Goal: Information Seeking & Learning: Learn about a topic

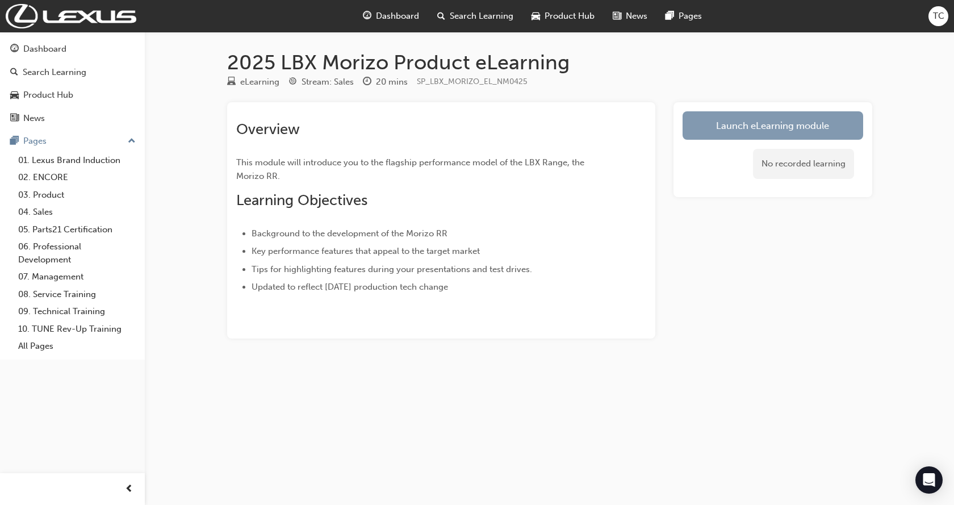
click at [744, 126] on link "Launch eLearning module" at bounding box center [773, 125] width 181 height 28
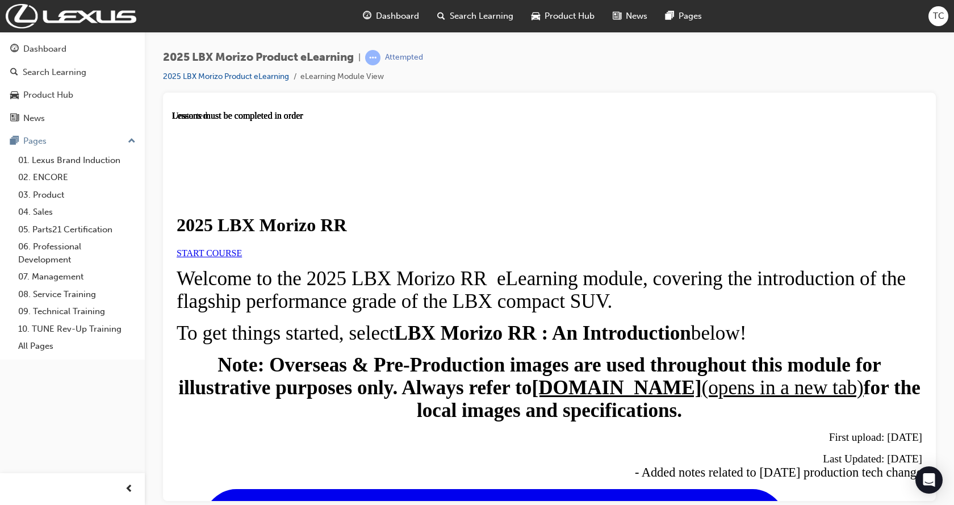
click at [242, 257] on link "START COURSE" at bounding box center [209, 253] width 65 height 10
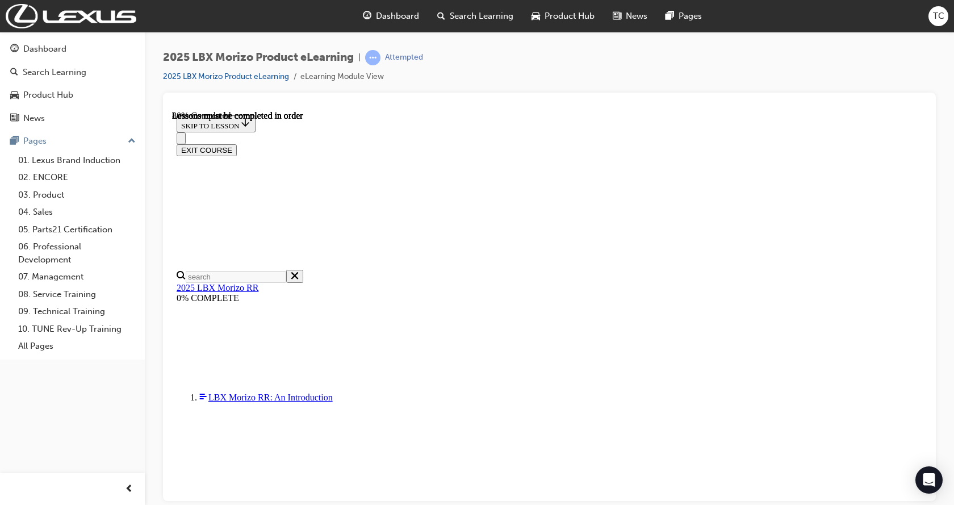
scroll to position [952, 0]
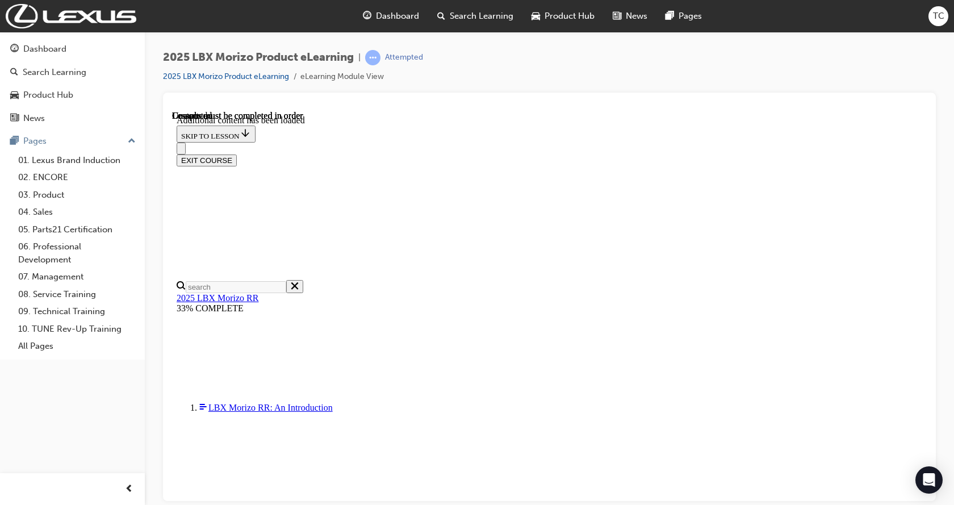
scroll to position [1680, 0]
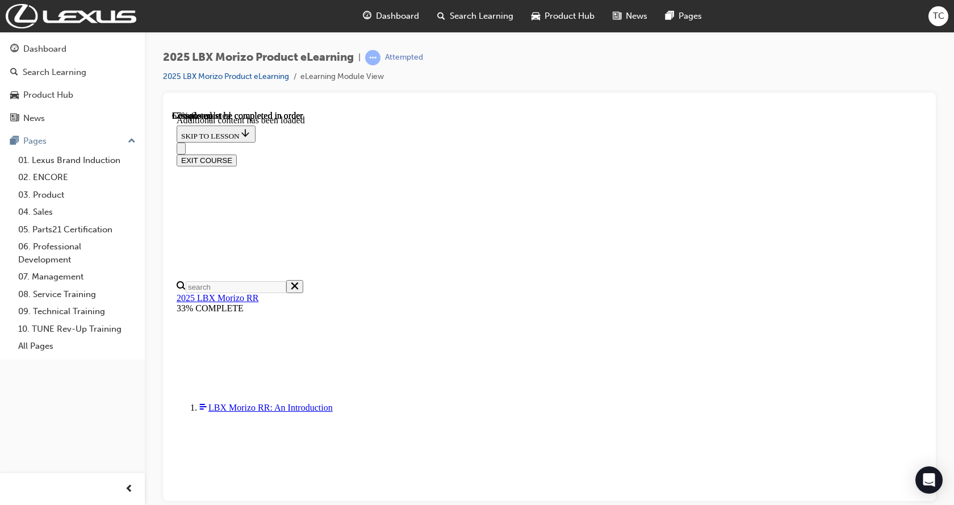
scroll to position [949, 41]
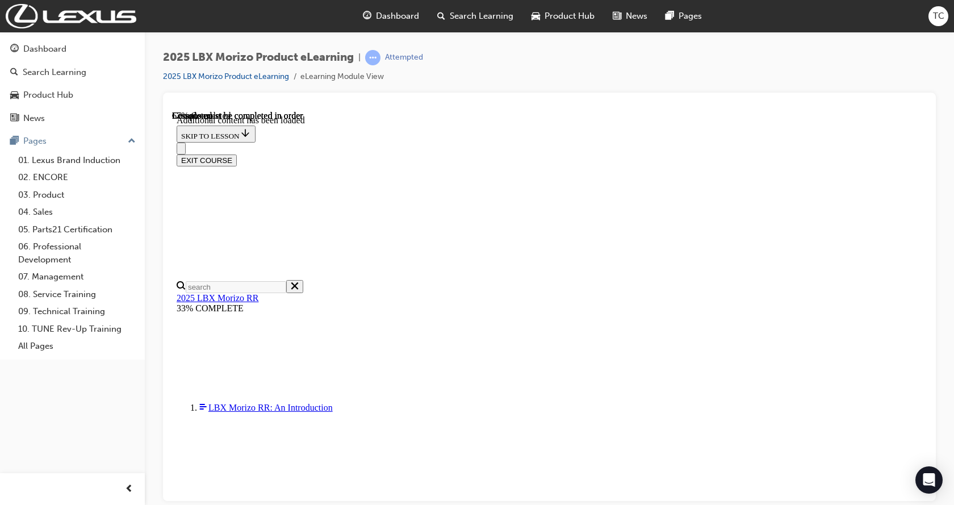
scroll to position [835, 41]
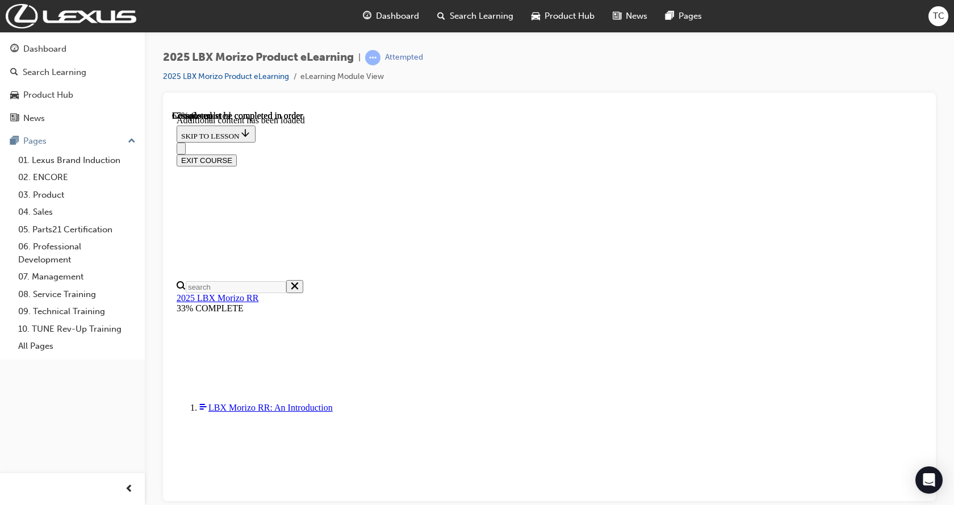
scroll to position [0, 0]
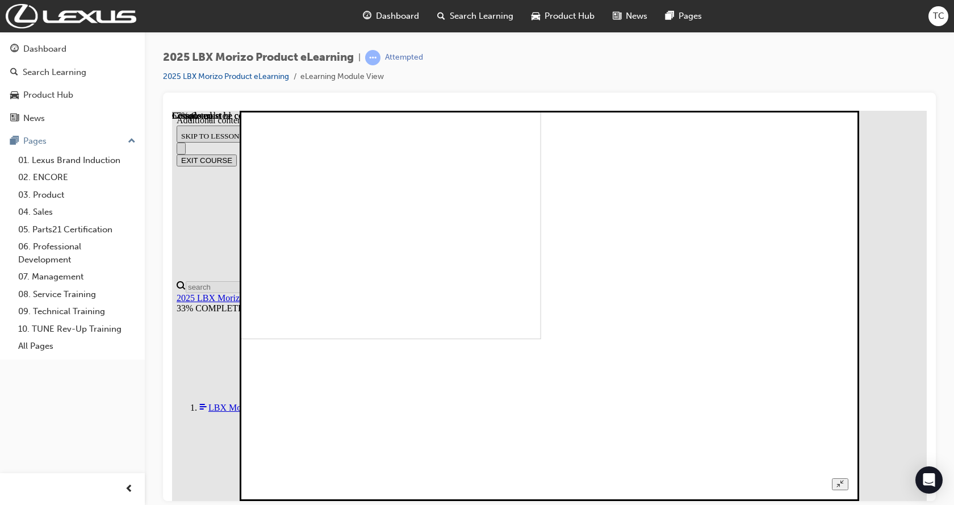
click at [844, 479] on icon "Unzoom image" at bounding box center [840, 482] width 7 height 7
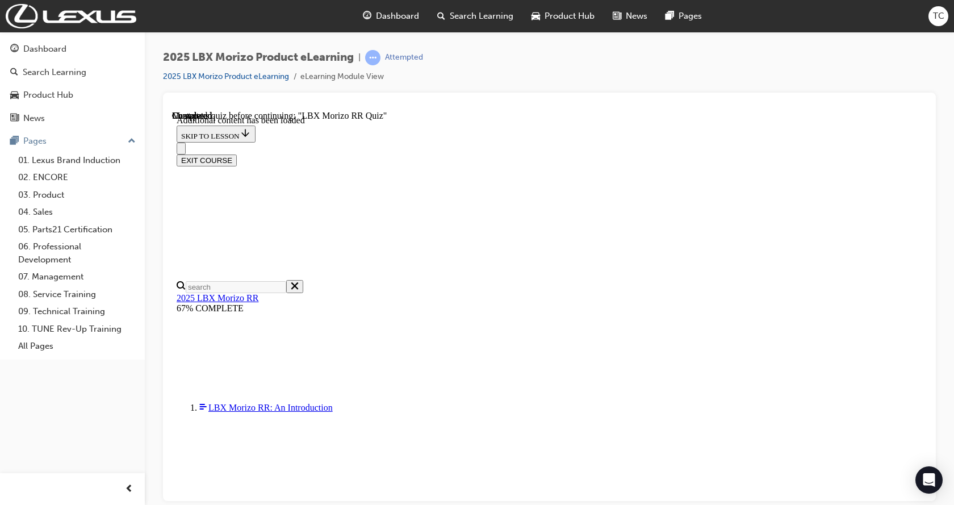
scroll to position [0, 0]
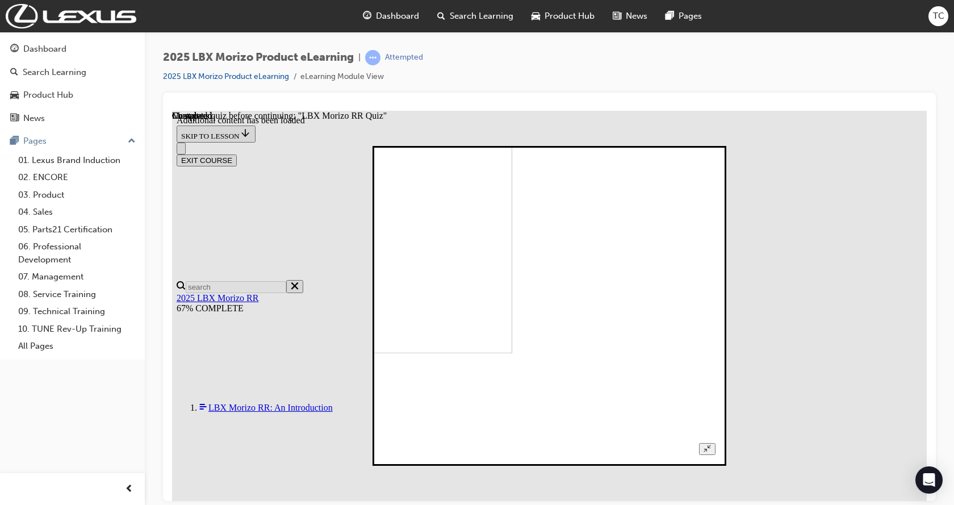
click at [711, 444] on icon "Unzoom image" at bounding box center [707, 447] width 7 height 7
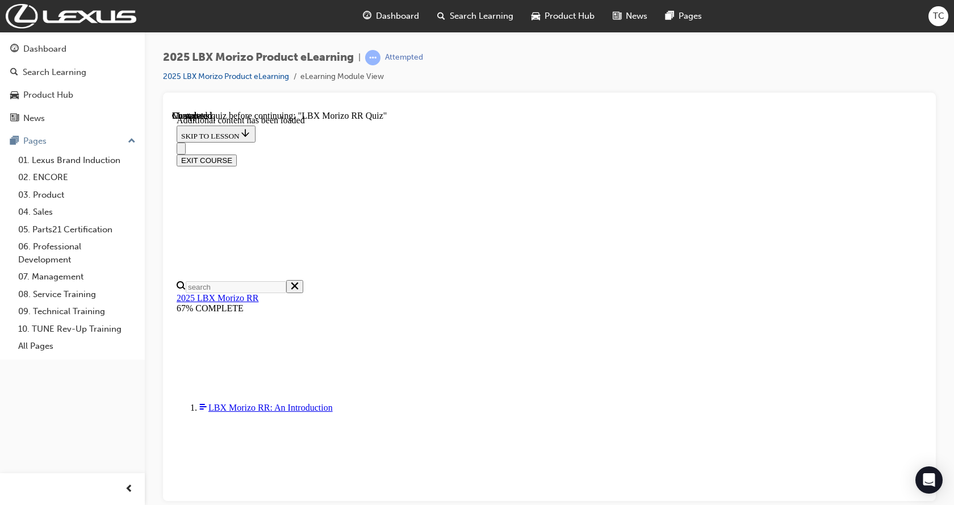
scroll to position [0, 0]
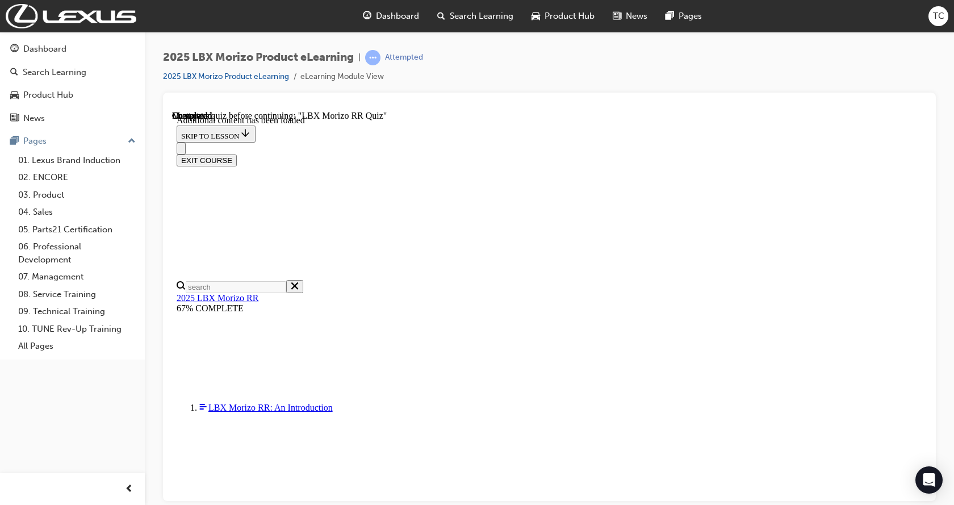
radio input "true"
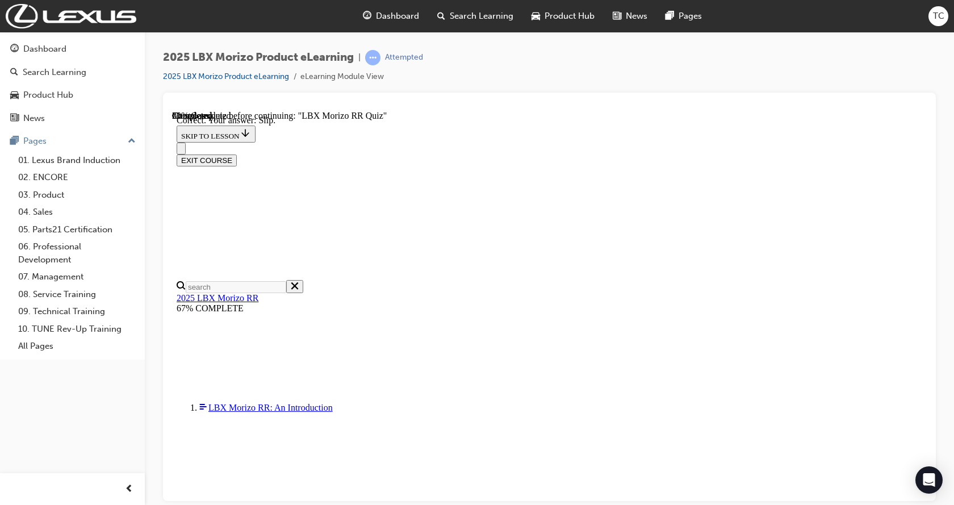
scroll to position [170, 0]
radio input "true"
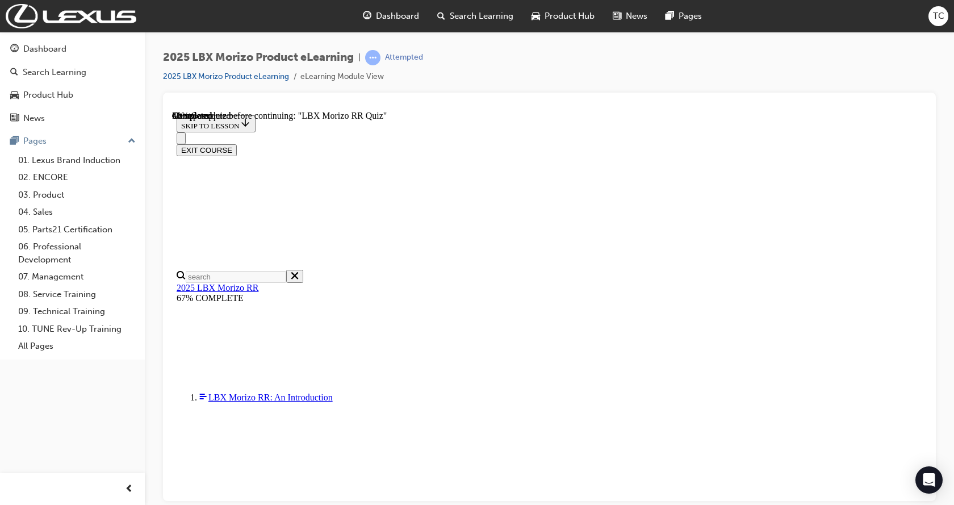
scroll to position [128, 0]
radio input "true"
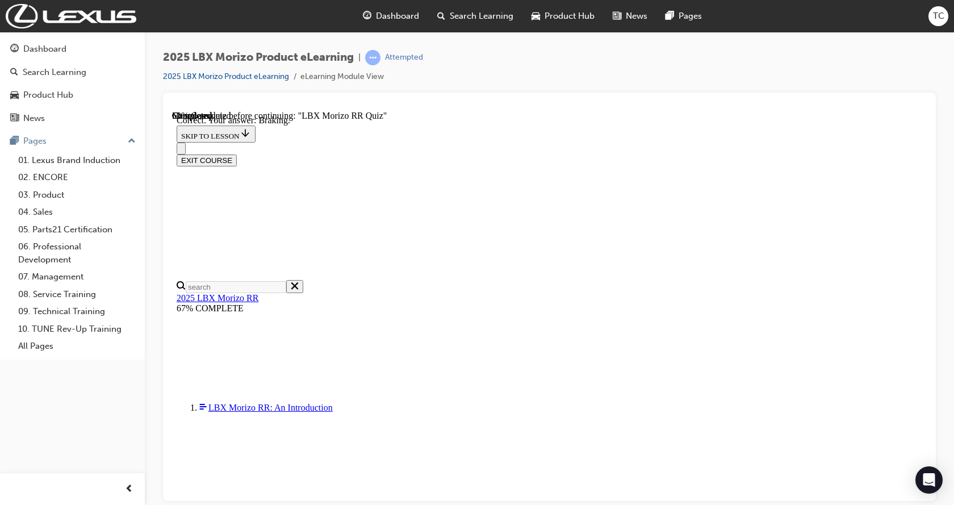
scroll to position [197, 0]
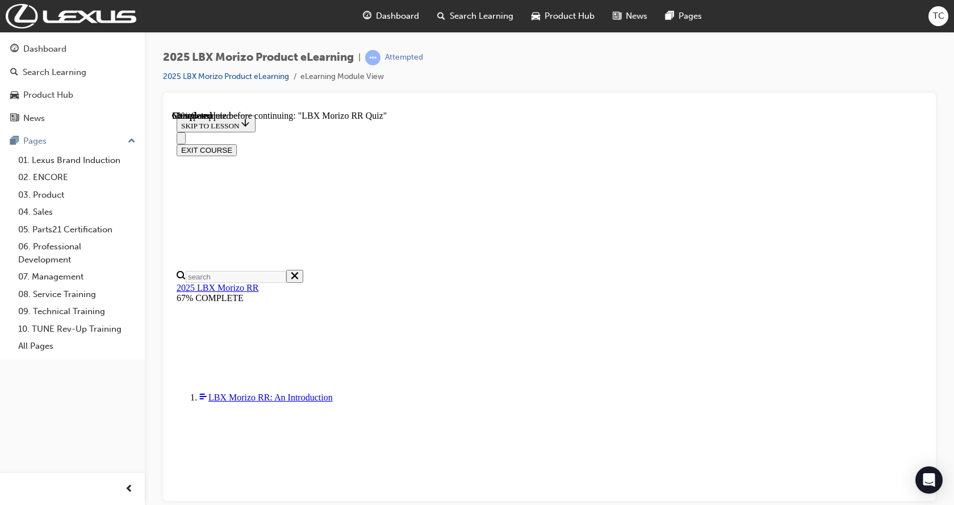
scroll to position [227, 0]
radio input "true"
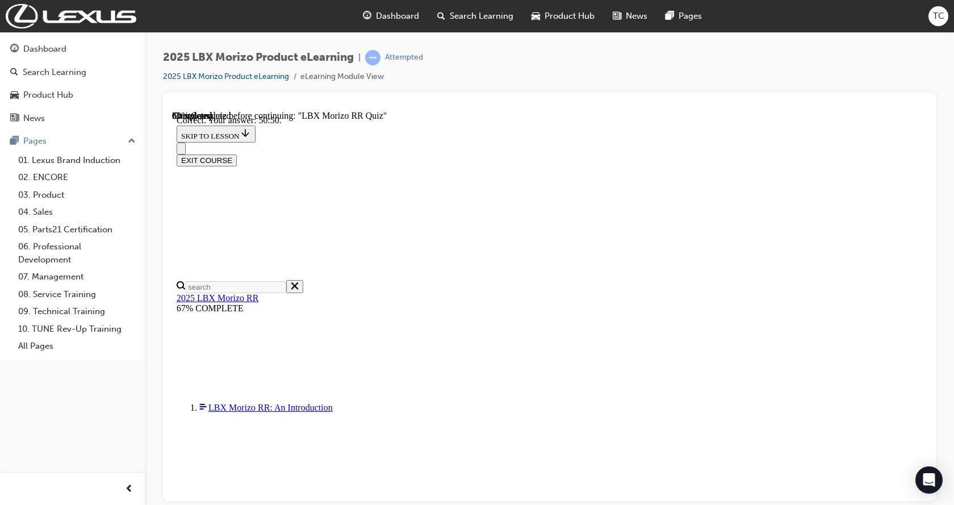
scroll to position [413, 0]
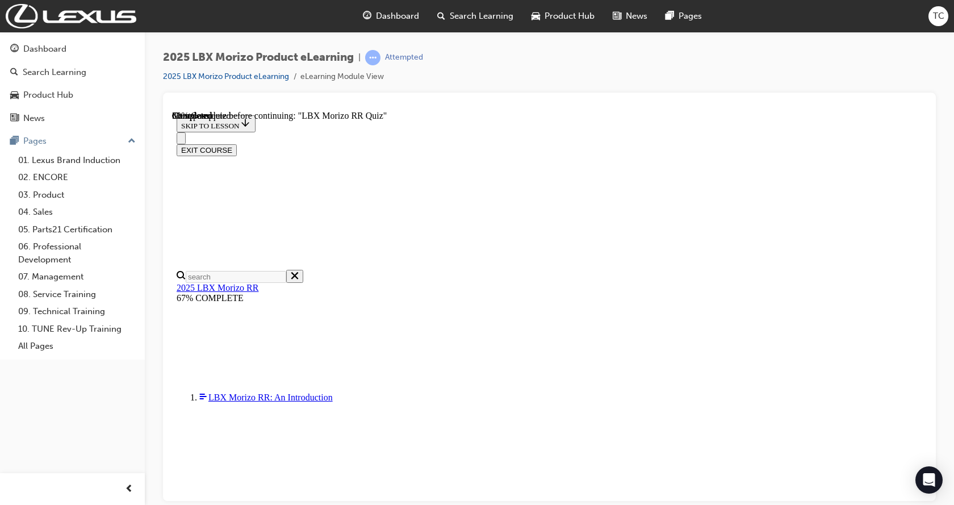
scroll to position [284, 0]
radio input "true"
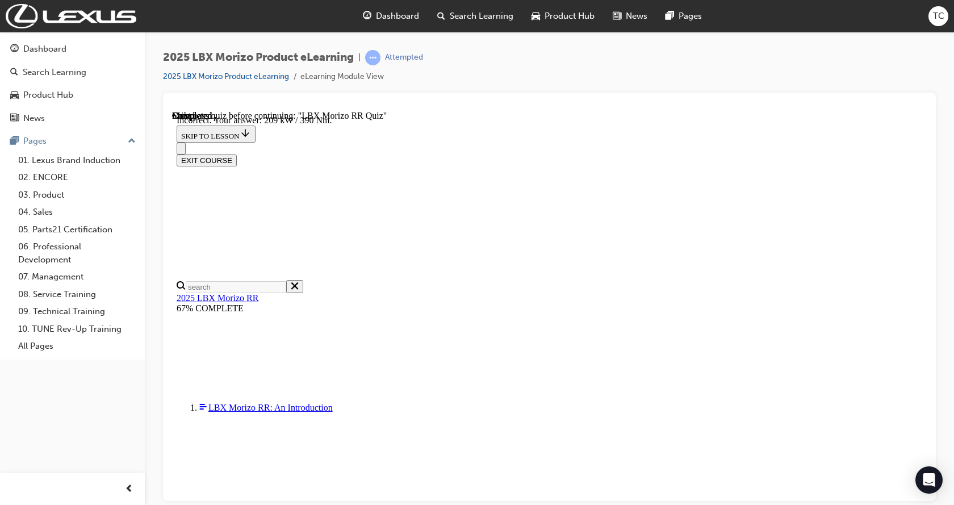
scroll to position [392, 0]
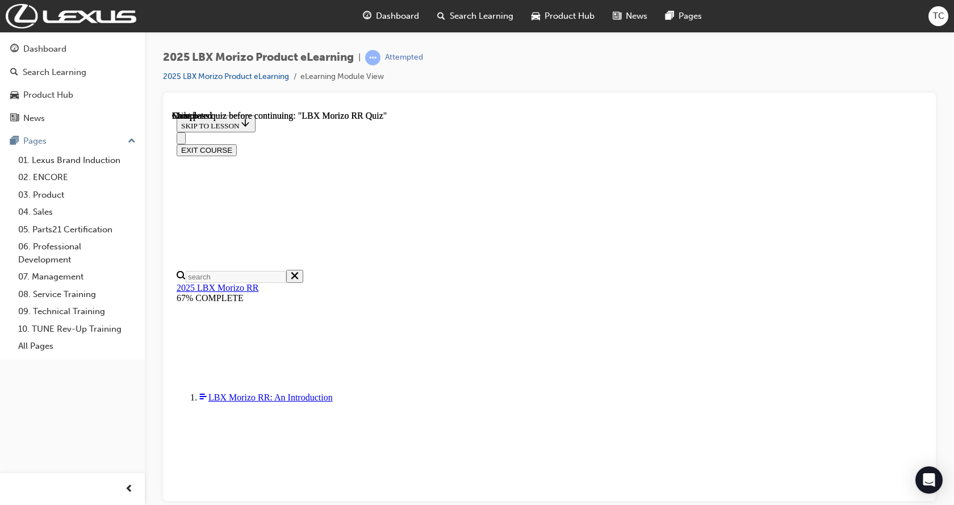
scroll to position [235, 0]
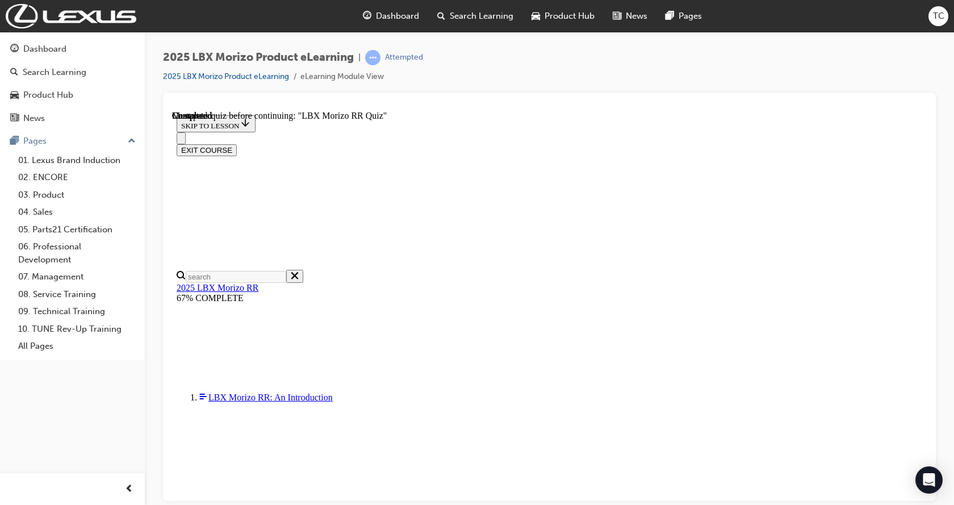
radio input "true"
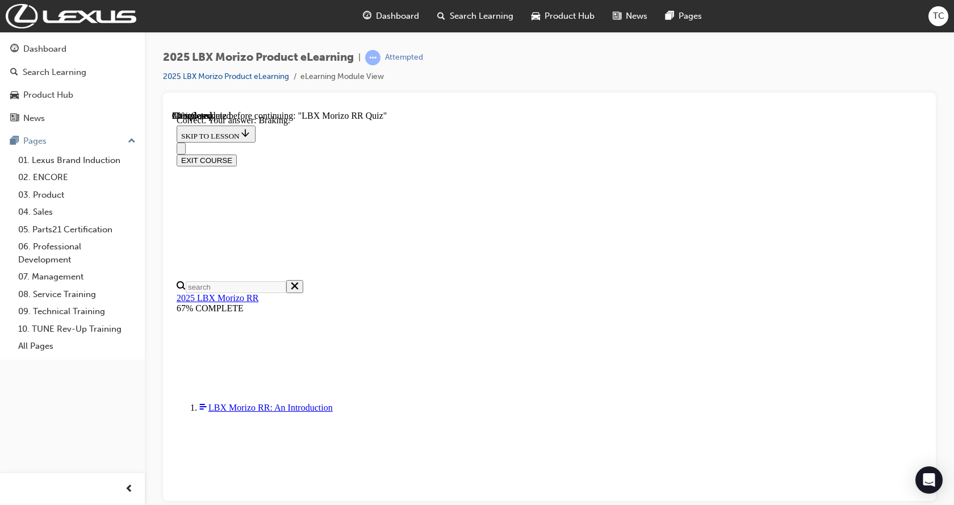
scroll to position [197, 0]
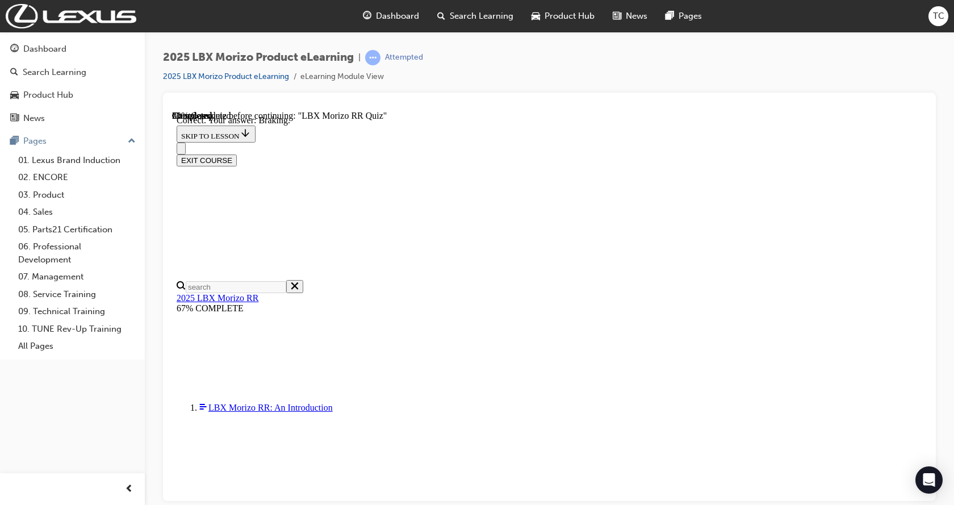
radio input "true"
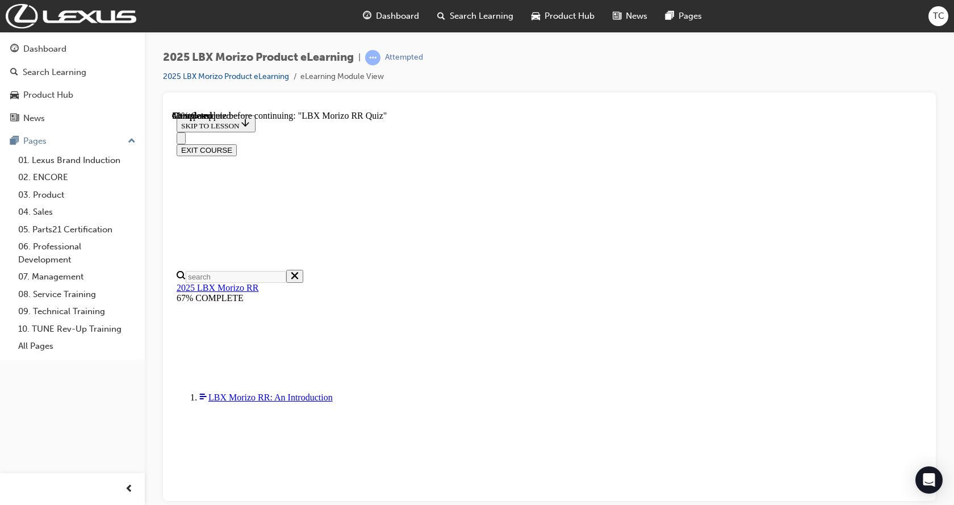
scroll to position [284, 0]
radio input "true"
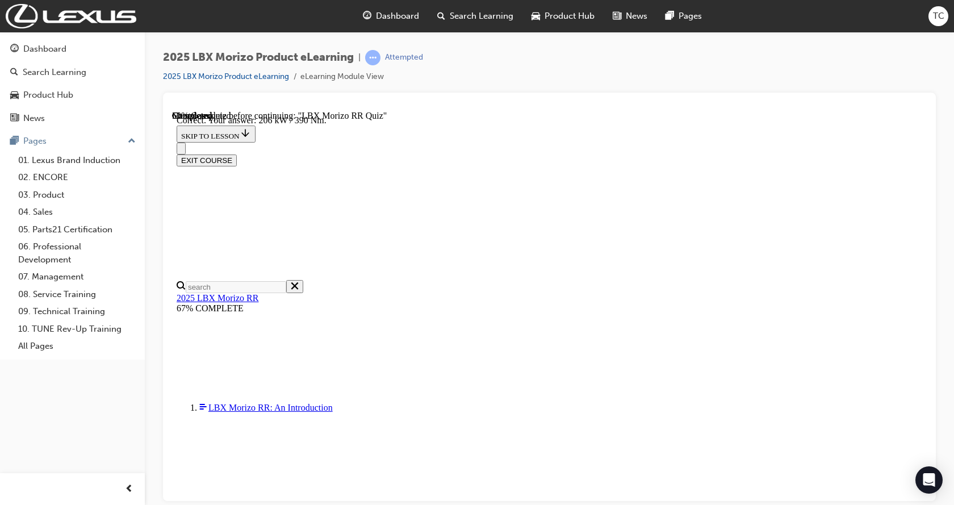
scroll to position [392, 0]
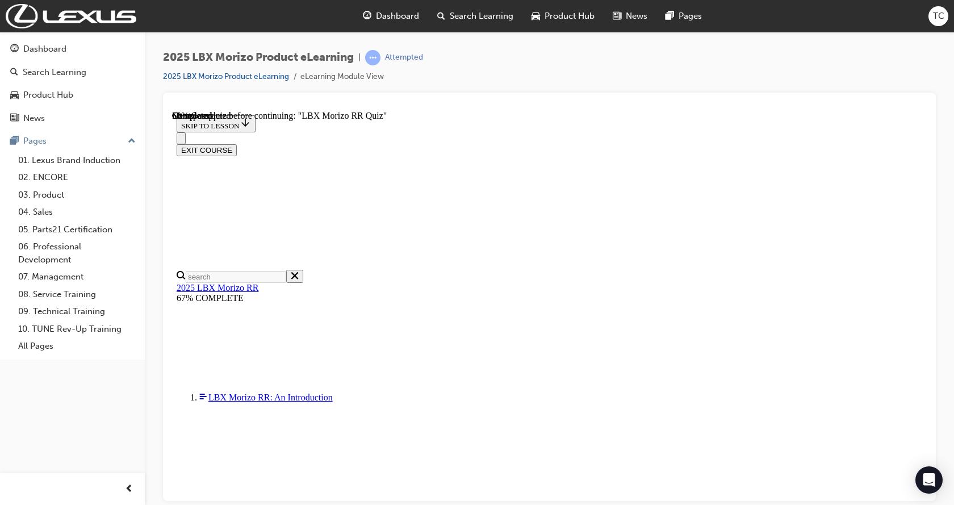
scroll to position [170, 0]
radio input "true"
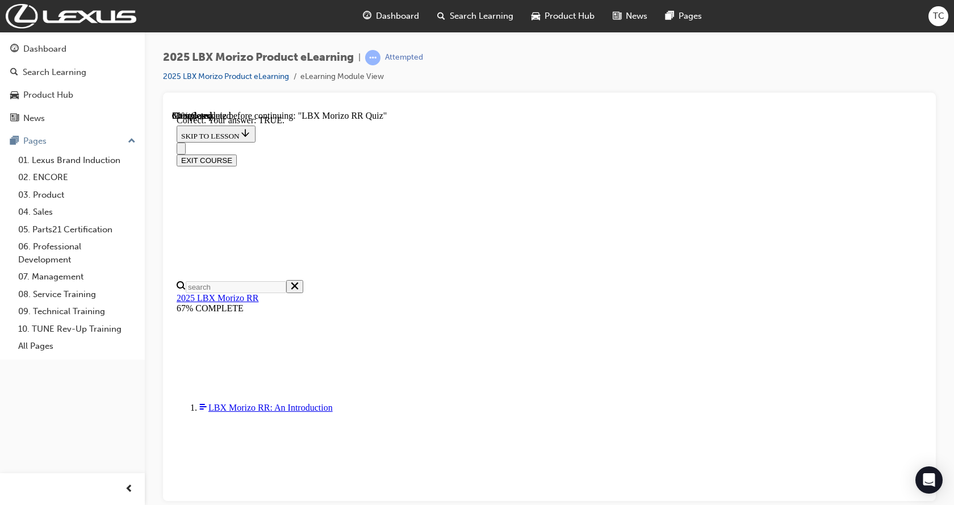
scroll to position [345, 0]
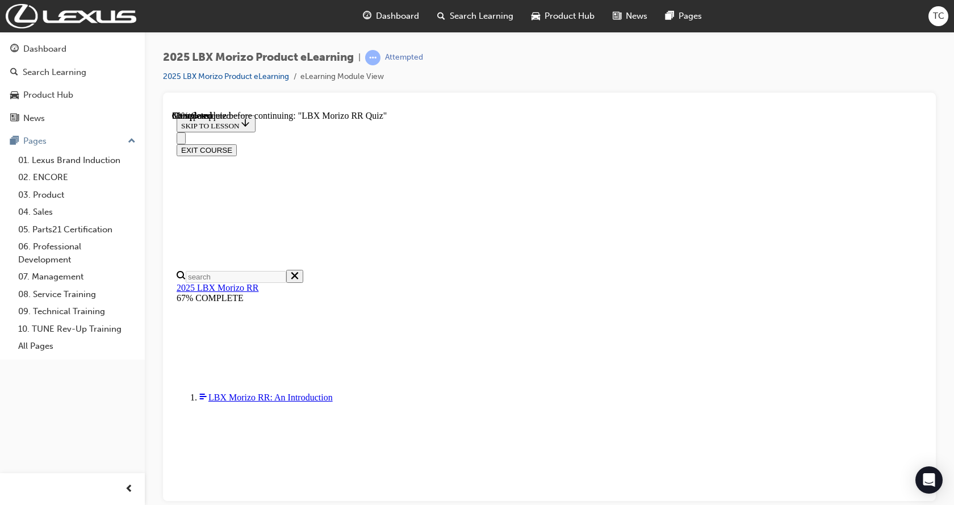
scroll to position [284, 0]
radio input "true"
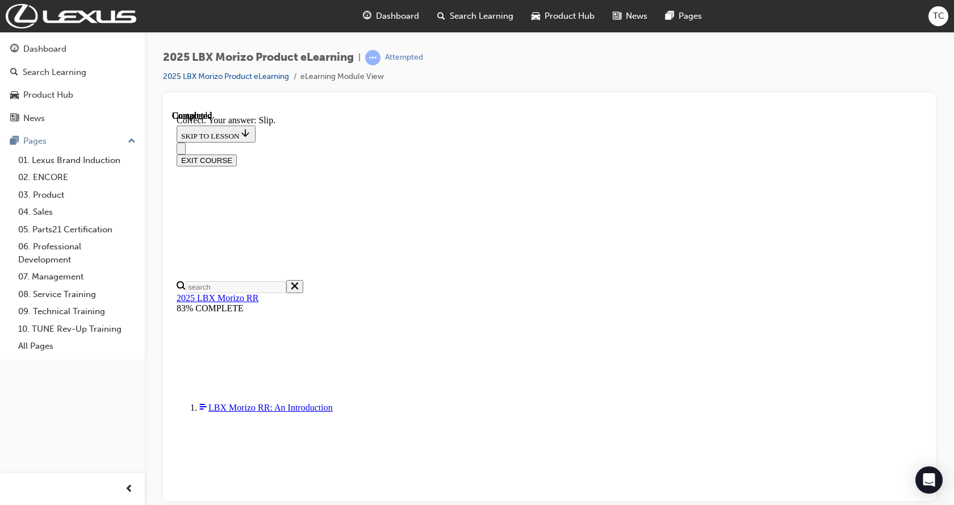
scroll to position [386, 0]
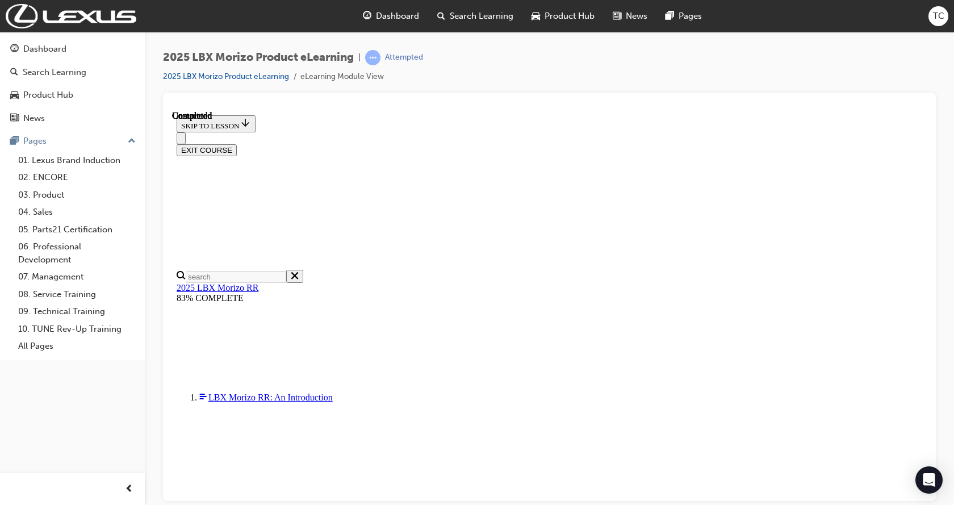
scroll to position [235, 0]
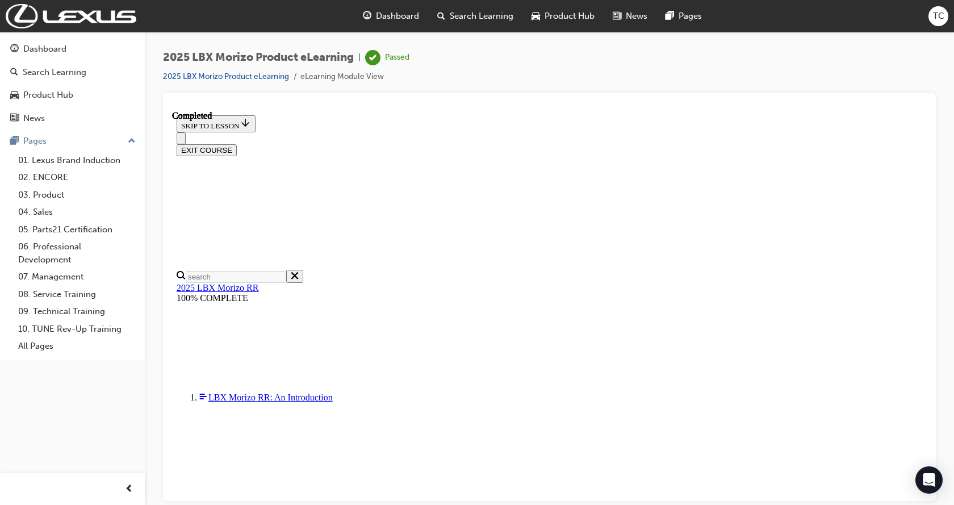
click at [237, 144] on button "EXIT COURSE" at bounding box center [207, 150] width 60 height 12
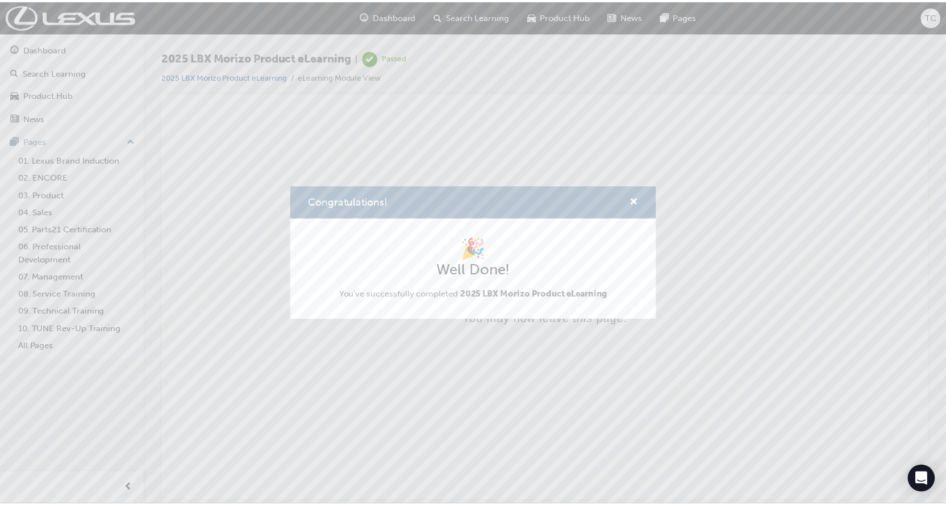
scroll to position [0, 0]
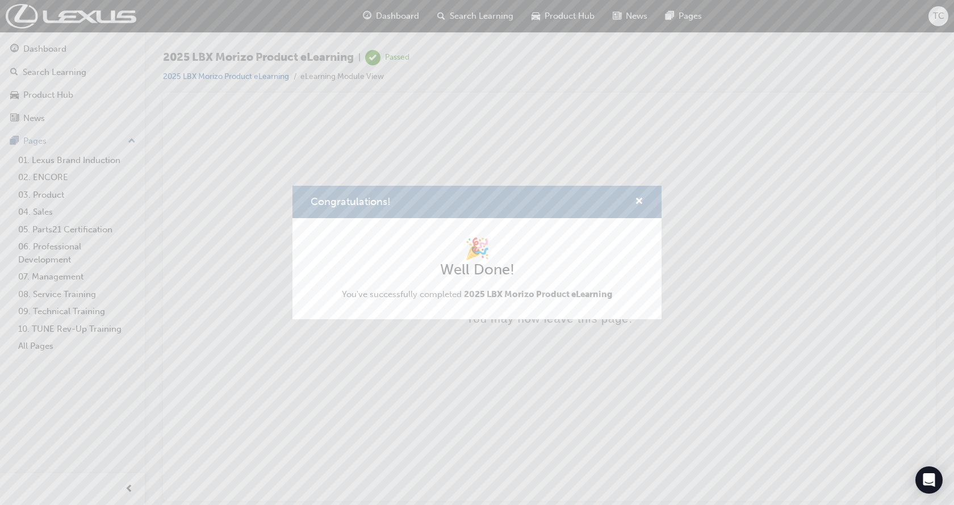
click at [937, 14] on div "Congratulations! 🎉 Well Done! You've successfully completed 2025 LBX Morizo Pro…" at bounding box center [477, 252] width 954 height 505
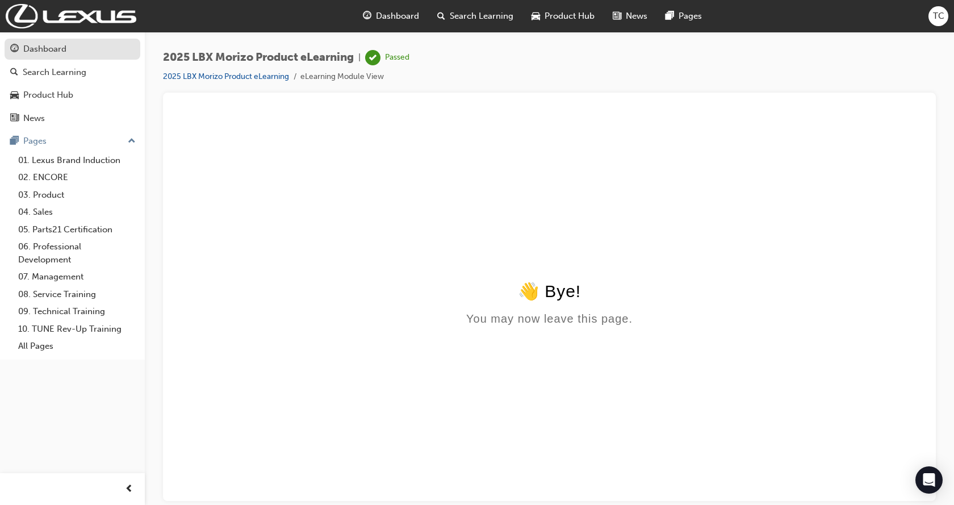
click at [21, 45] on div "Dashboard" at bounding box center [72, 49] width 124 height 14
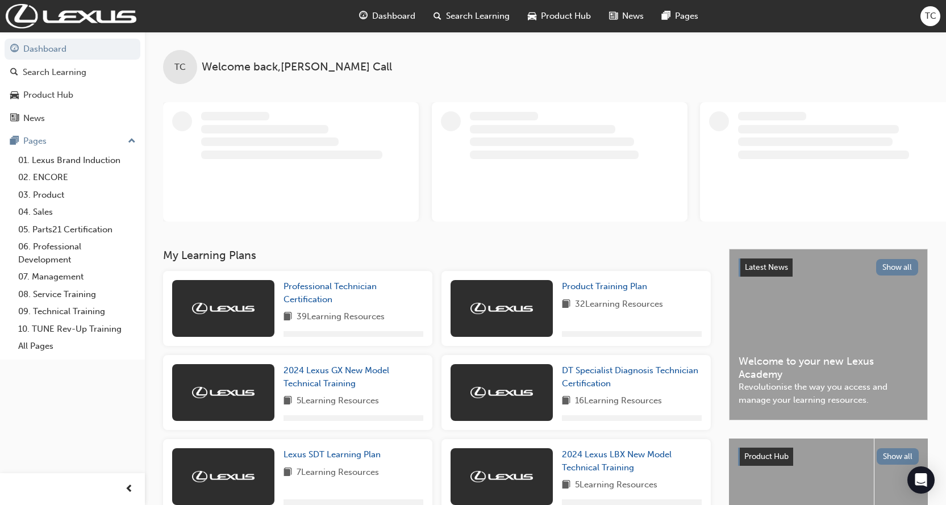
click at [929, 14] on span "TC" at bounding box center [930, 16] width 11 height 13
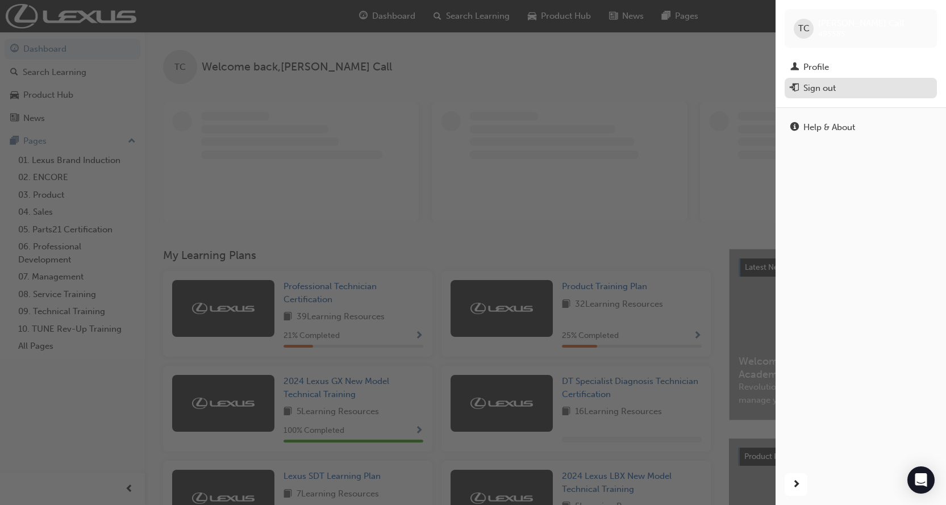
click at [817, 90] on div "Sign out" at bounding box center [819, 88] width 32 height 13
